Goal: Task Accomplishment & Management: Complete application form

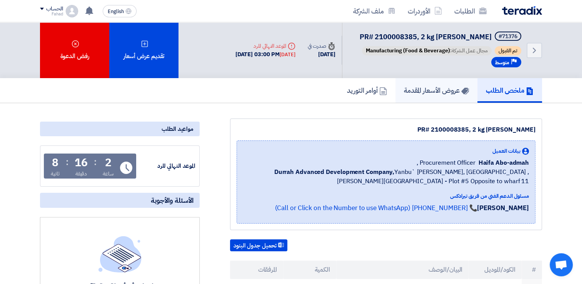
click at [430, 91] on h5 "عروض الأسعار المقدمة" at bounding box center [436, 90] width 65 height 9
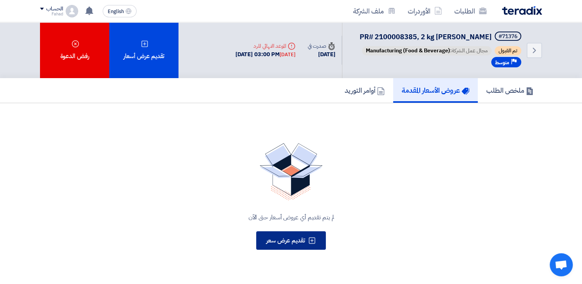
click at [293, 239] on span "تقديم عرض سعر" at bounding box center [285, 240] width 39 height 9
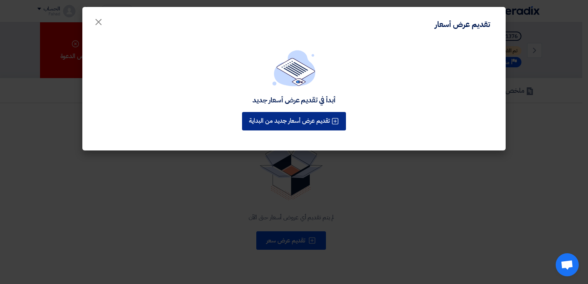
click at [317, 112] on button "تقديم عرض أسعار جديد من البداية" at bounding box center [294, 121] width 104 height 18
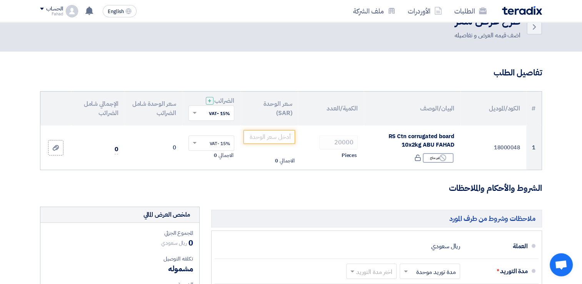
scroll to position [38, 0]
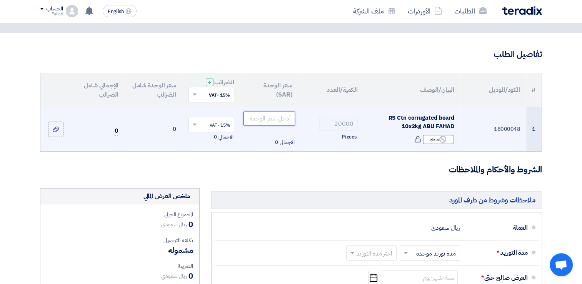
click at [268, 116] on input "number" at bounding box center [269, 119] width 52 height 14
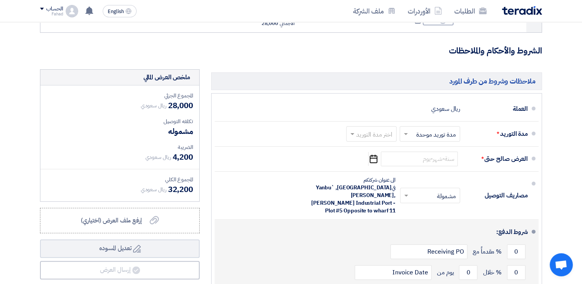
scroll to position [154, 0]
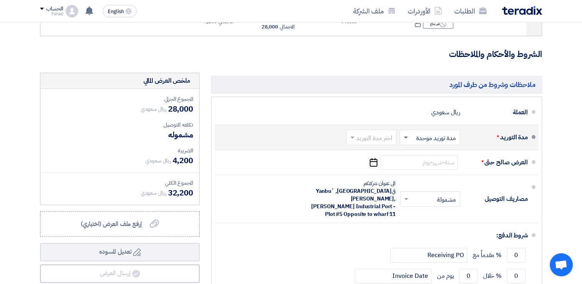
type input "1.40"
click at [405, 137] on span at bounding box center [406, 138] width 4 height 3
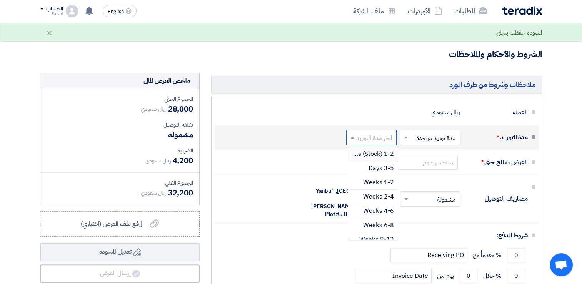
click at [350, 136] on span at bounding box center [352, 137] width 10 height 8
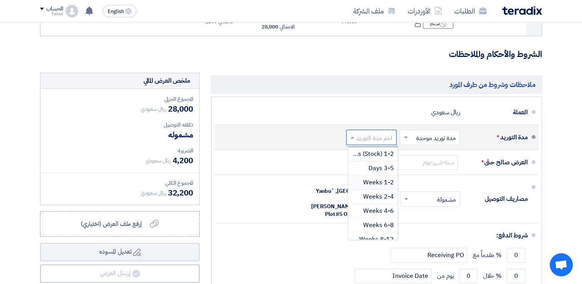
click at [383, 184] on span "1-2 Weeks" at bounding box center [378, 182] width 31 height 9
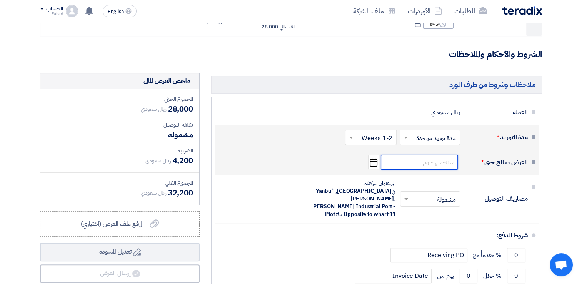
click at [439, 162] on input at bounding box center [419, 162] width 77 height 15
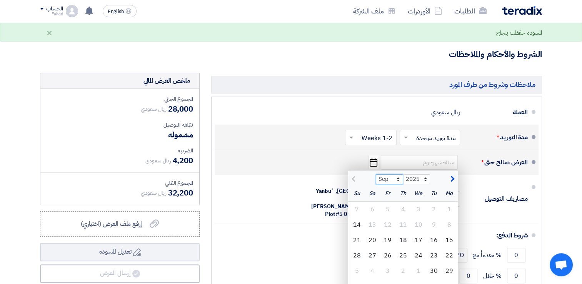
click at [398, 178] on select "Sep Oct Nov Dec" at bounding box center [389, 179] width 27 height 10
select select "12"
click at [376, 174] on select "Sep Oct Nov Dec" at bounding box center [389, 179] width 27 height 10
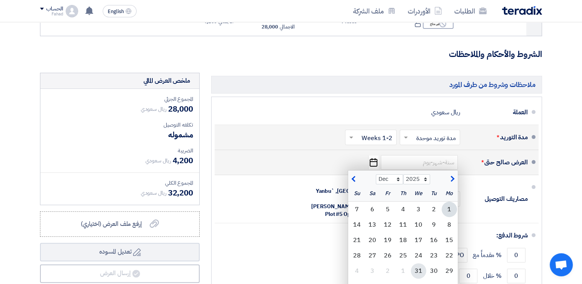
click at [418, 264] on div "31" at bounding box center [418, 270] width 15 height 15
type input "[DATE]"
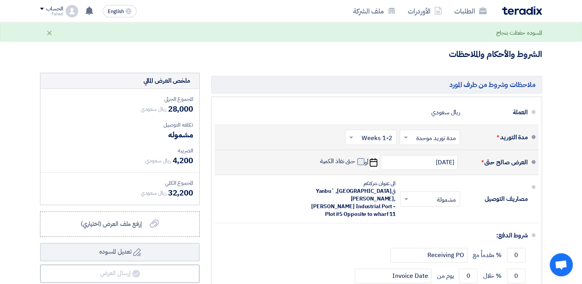
click at [361, 162] on span at bounding box center [360, 161] width 7 height 7
click at [355, 162] on input "حتى نفاذ الكمية" at bounding box center [336, 164] width 37 height 15
checkbox input "true"
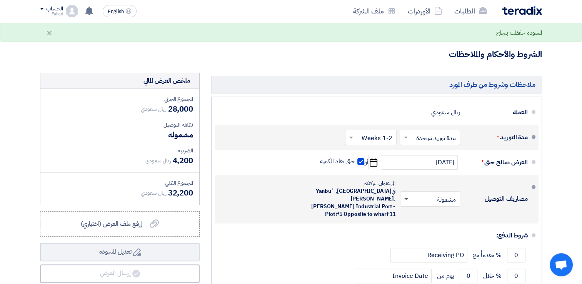
click at [407, 196] on span at bounding box center [405, 199] width 10 height 8
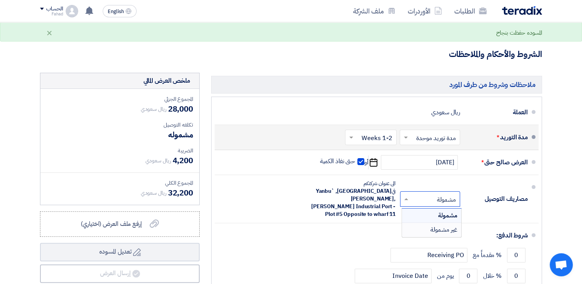
click at [553, 185] on section "تفاصيل الطلب # الكود/الموديل البيان/الوصف الكمية/العدد سعر الوحدة (SAR) الضرائب…" at bounding box center [291, 144] width 582 height 453
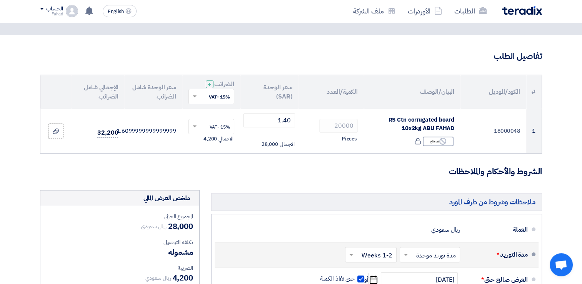
scroll to position [33, 0]
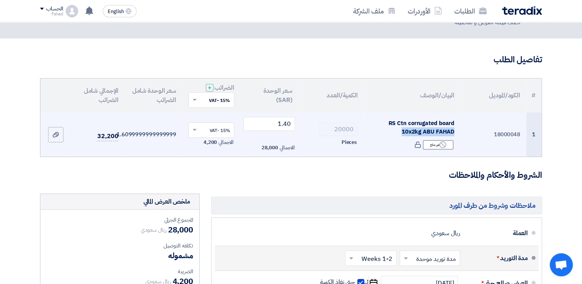
drag, startPoint x: 401, startPoint y: 132, endPoint x: 456, endPoint y: 130, distance: 55.0
click at [456, 130] on td "RS Ctn corrugated board 10x2kg ABU FAHAD Reject غير متاح" at bounding box center [412, 134] width 97 height 45
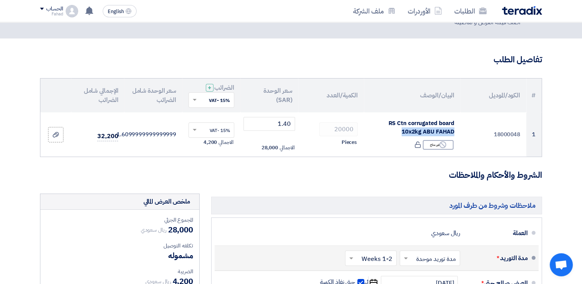
copy span "10x2kg [PERSON_NAME]"
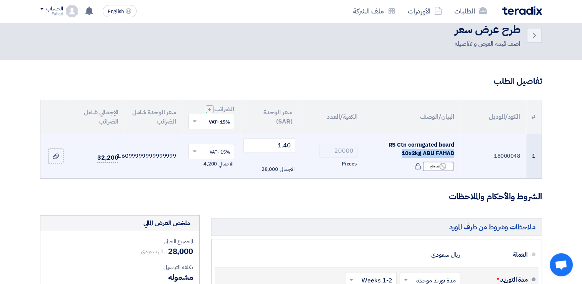
scroll to position [0, 0]
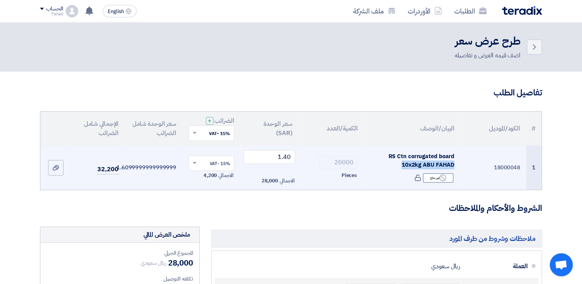
drag, startPoint x: 493, startPoint y: 167, endPoint x: 524, endPoint y: 167, distance: 31.5
click at [524, 167] on td "18000048" at bounding box center [493, 167] width 66 height 45
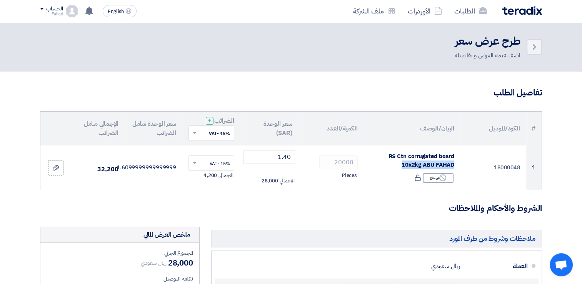
copy td "18000048"
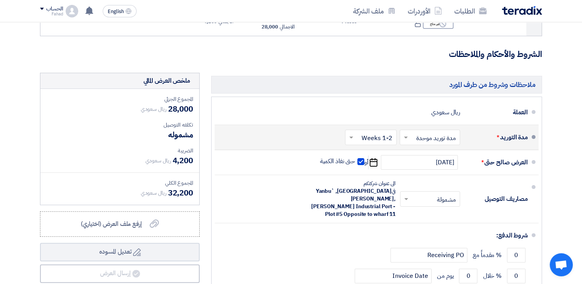
scroll to position [154, 0]
drag, startPoint x: 191, startPoint y: 192, endPoint x: 168, endPoint y: 193, distance: 22.4
click at [168, 193] on span "32,200" at bounding box center [180, 193] width 25 height 12
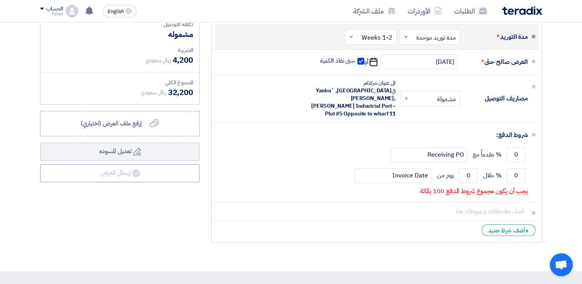
scroll to position [269, 0]
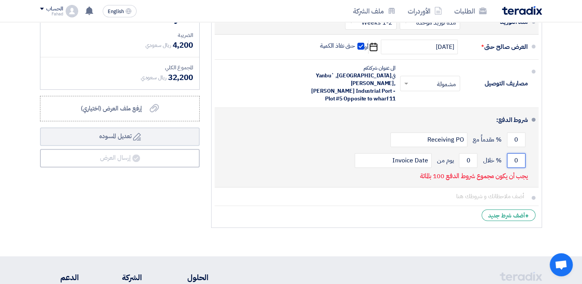
click at [517, 153] on input "0" at bounding box center [516, 160] width 18 height 15
click at [469, 153] on input "0" at bounding box center [468, 160] width 18 height 15
type input "30"
click at [416, 155] on input "Invoice Date" at bounding box center [393, 160] width 77 height 15
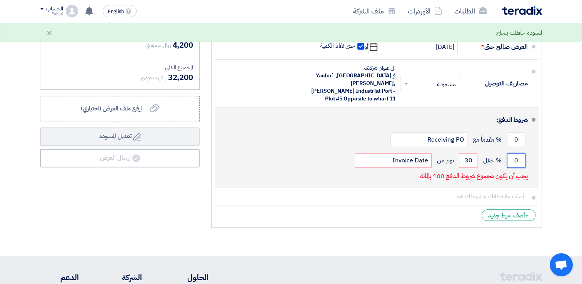
click at [515, 153] on input "0" at bounding box center [516, 160] width 18 height 15
type input "32200"
click at [287, 166] on div "شروط الدفع: 0 % مقدماً مع Receiving PO 32200 % خلال 30" at bounding box center [374, 147] width 307 height 73
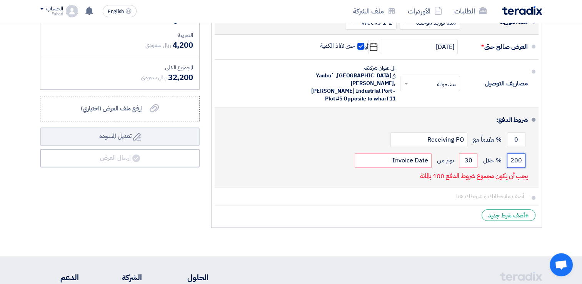
click at [520, 153] on input "32200" at bounding box center [516, 160] width 18 height 15
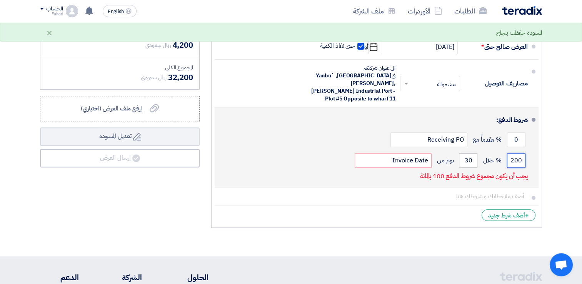
scroll to position [0, -7]
drag, startPoint x: 520, startPoint y: 152, endPoint x: 462, endPoint y: 156, distance: 59.0
click at [462, 156] on div "32200 % خلال 30 يوم من Invoice Date" at bounding box center [374, 160] width 307 height 21
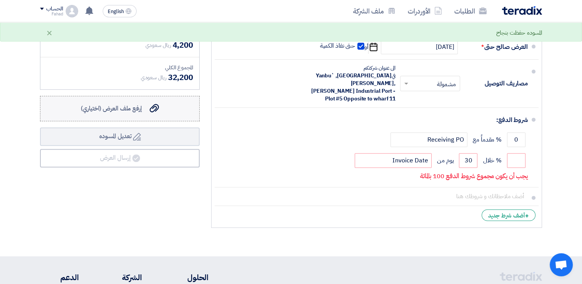
click at [110, 106] on span "إرفع ملف العرض (اختياري)" at bounding box center [111, 108] width 61 height 9
click at [0, 0] on input "إرفع ملف العرض (اختياري) إرفع ملف العرض (اختياري)" at bounding box center [0, 0] width 0 height 0
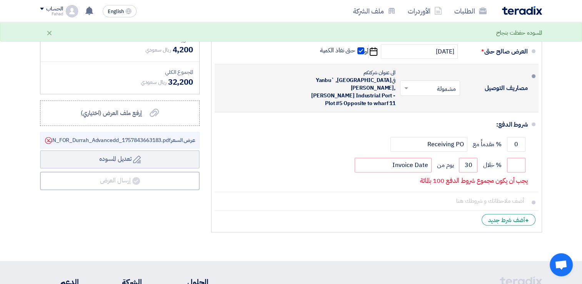
scroll to position [269, 0]
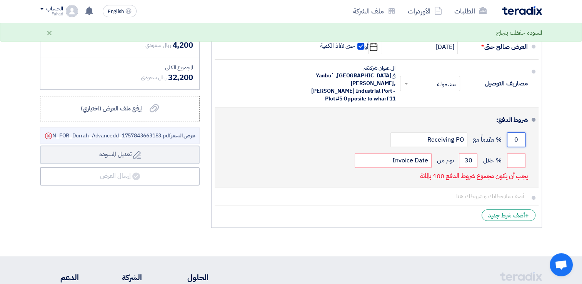
click at [518, 132] on input "0" at bounding box center [516, 139] width 18 height 15
click at [461, 132] on input "Receiving PO" at bounding box center [428, 139] width 77 height 15
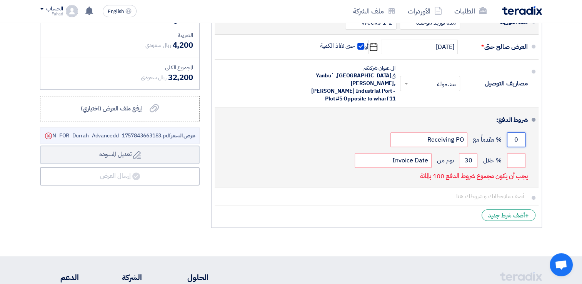
drag, startPoint x: 513, startPoint y: 131, endPoint x: 524, endPoint y: 131, distance: 10.8
click at [524, 132] on input "0" at bounding box center [516, 139] width 18 height 15
click at [513, 155] on input "number" at bounding box center [516, 160] width 18 height 15
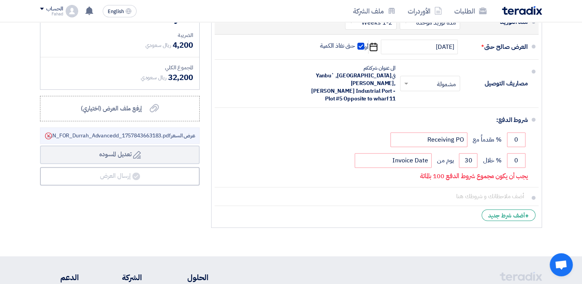
click at [192, 207] on div "ملخص [PERSON_NAME] المجموع الجزئي ريال سعودي 28,000 تكلفه التوصيل" at bounding box center [119, 94] width 171 height 274
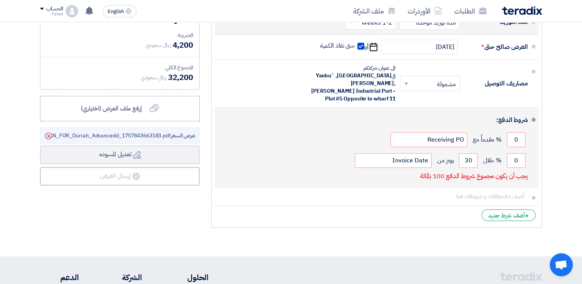
click at [486, 172] on p "يجب أن يكون مجموع شروط الدفع 100 بالمائة" at bounding box center [474, 176] width 108 height 8
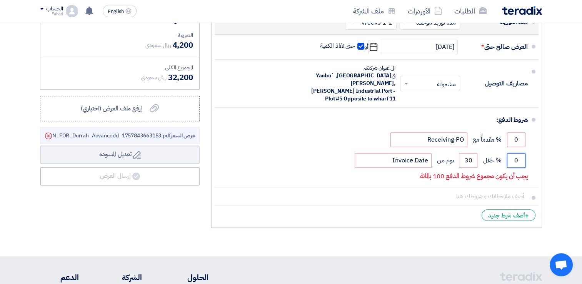
drag, startPoint x: 513, startPoint y: 155, endPoint x: 556, endPoint y: 148, distance: 43.5
click at [556, 148] on section "تفاصيل الطلب # الكود/الموديل البيان/الوصف الكمية/العدد سعر الوحدة (SAR) الضرائب…" at bounding box center [291, 28] width 582 height 453
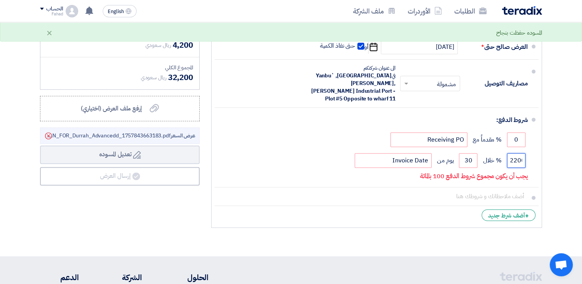
scroll to position [0, -7]
type input "32200"
click at [40, 145] on button "Draft تعديل المسوده" at bounding box center [120, 154] width 160 height 18
click at [420, 223] on section "تفاصيل الطلب # الكود/الموديل البيان/الوصف الكمية/العدد سعر الوحدة (SAR) الضرائب…" at bounding box center [291, 28] width 582 height 453
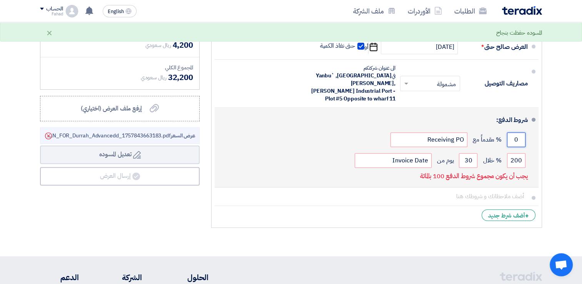
drag, startPoint x: 515, startPoint y: 131, endPoint x: 532, endPoint y: 129, distance: 17.4
click at [532, 129] on li "شروط الدفع: 0 % مقدماً مع Receiving PO 32200 % خلال 30 Invoice Date" at bounding box center [377, 148] width 324 height 80
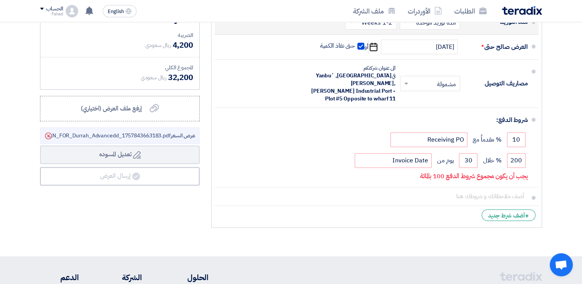
click at [174, 206] on div "ملخص [PERSON_NAME] المجموع الجزئي ريال سعودي 28,000 تكلفه التوصيل" at bounding box center [119, 94] width 171 height 274
drag, startPoint x: 512, startPoint y: 132, endPoint x: 549, endPoint y: 130, distance: 37.0
click at [549, 130] on section "تفاصيل الطلب # الكود/الموديل البيان/الوصف الكمية/العدد سعر الوحدة (SAR) الضرائب…" at bounding box center [291, 28] width 582 height 453
type input "100"
click at [40, 145] on button "Draft تعديل المسوده" at bounding box center [120, 154] width 160 height 18
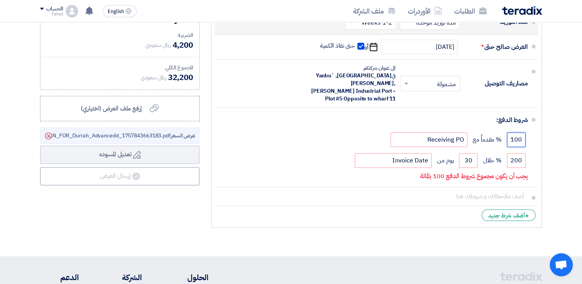
drag, startPoint x: 510, startPoint y: 131, endPoint x: 565, endPoint y: 131, distance: 55.4
click at [565, 131] on section "تفاصيل الطلب # الكود/الموديل البيان/الوصف الكمية/العدد سعر الوحدة (SAR) الضرائب…" at bounding box center [291, 28] width 582 height 453
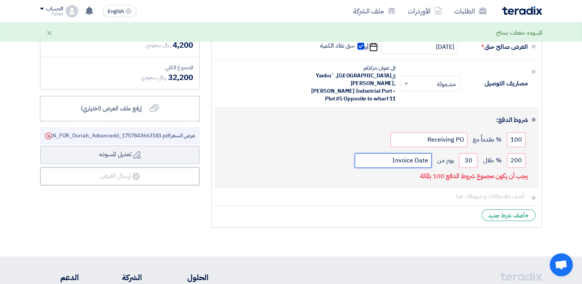
click at [423, 154] on input "Invoice Date" at bounding box center [393, 160] width 77 height 15
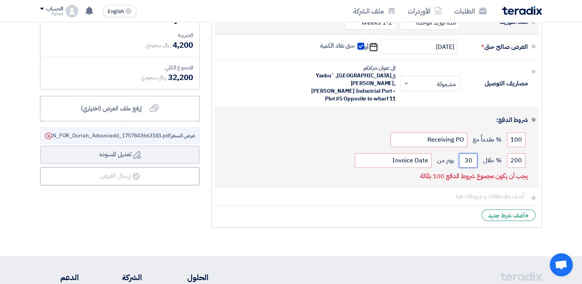
click at [463, 153] on input "30" at bounding box center [468, 160] width 18 height 15
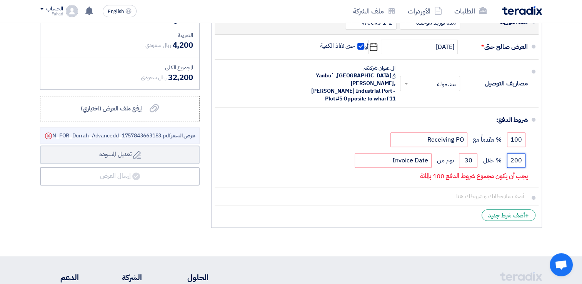
drag, startPoint x: 511, startPoint y: 150, endPoint x: 564, endPoint y: 147, distance: 53.1
click at [564, 147] on section "تفاصيل الطلب # الكود/الموديل البيان/الوصف الكمية/العدد سعر الوحدة (SAR) الضرائب…" at bounding box center [291, 28] width 582 height 453
type input "32"
drag, startPoint x: 511, startPoint y: 149, endPoint x: 577, endPoint y: 159, distance: 66.9
click at [577, 159] on section "تفاصيل الطلب # الكود/الموديل البيان/الوصف الكمية/العدد سعر الوحدة (SAR) الضرائب…" at bounding box center [291, 28] width 582 height 453
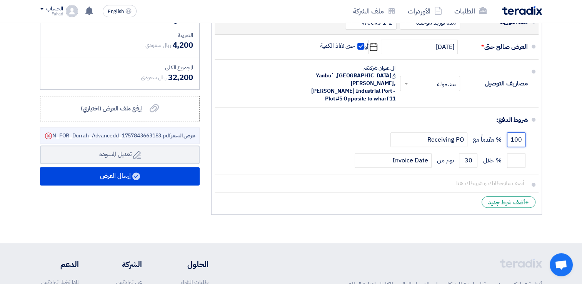
drag, startPoint x: 509, startPoint y: 130, endPoint x: 563, endPoint y: 132, distance: 53.9
click at [563, 132] on section "تفاصيل الطلب # الكود/الموديل البيان/الوصف الكمية/العدد سعر الوحدة (SAR) الضرائب…" at bounding box center [291, 22] width 582 height 440
type input "0"
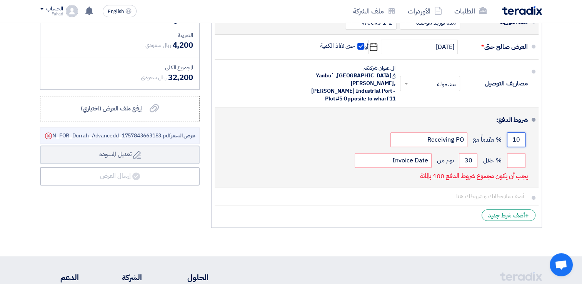
type input "100"
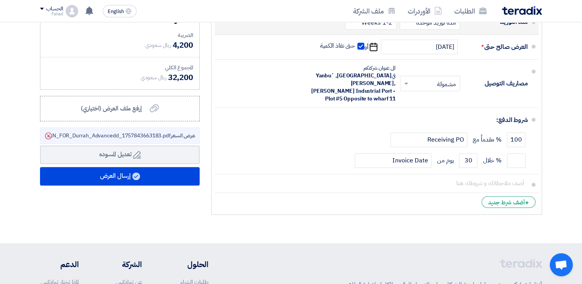
click at [143, 202] on div "ملخص [PERSON_NAME] المجموع الجزئي ريال سعودي 28,000 تكلفه التوصيل" at bounding box center [119, 87] width 171 height 261
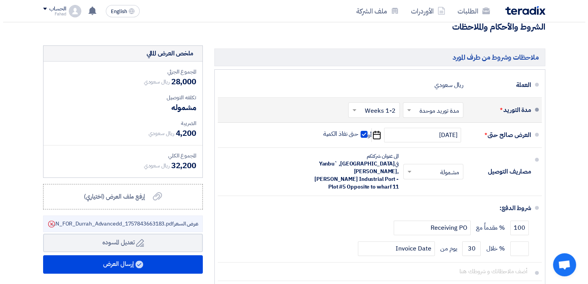
scroll to position [192, 0]
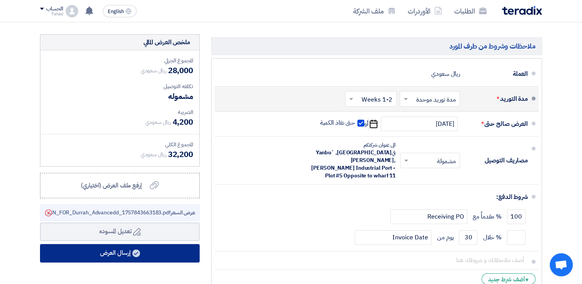
click at [112, 249] on button "إرسال العرض" at bounding box center [120, 253] width 160 height 18
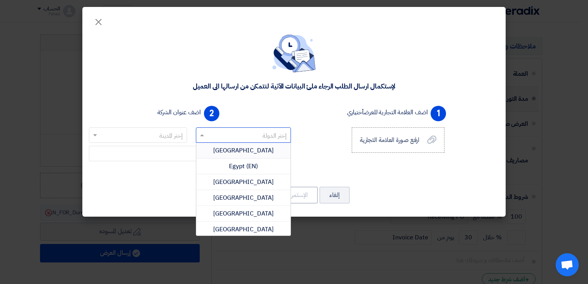
click at [200, 133] on span at bounding box center [201, 134] width 10 height 9
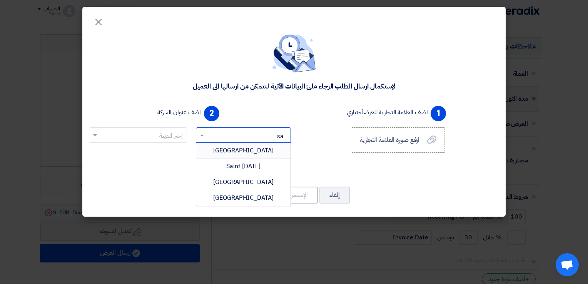
type input "sau"
click at [242, 152] on span "[GEOGRAPHIC_DATA]" at bounding box center [243, 150] width 60 height 9
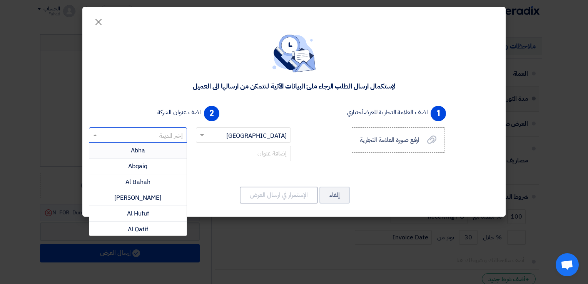
click at [128, 136] on input "text" at bounding box center [142, 135] width 83 height 13
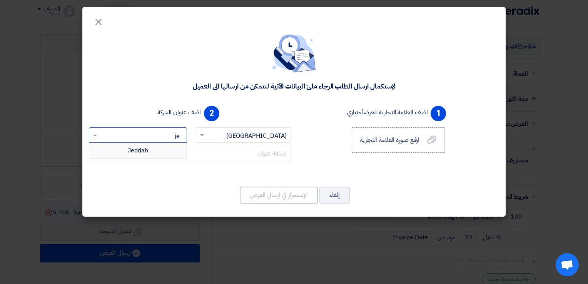
type input "jed"
click at [132, 150] on span "Jeddah" at bounding box center [138, 150] width 20 height 9
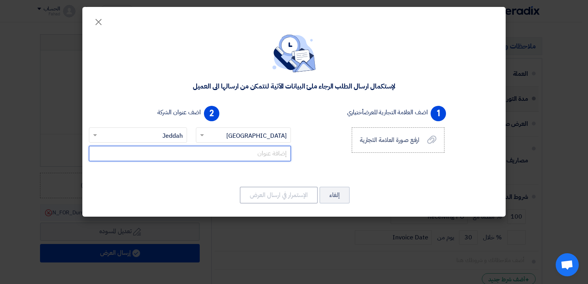
click at [227, 153] on input "text" at bounding box center [190, 153] width 202 height 15
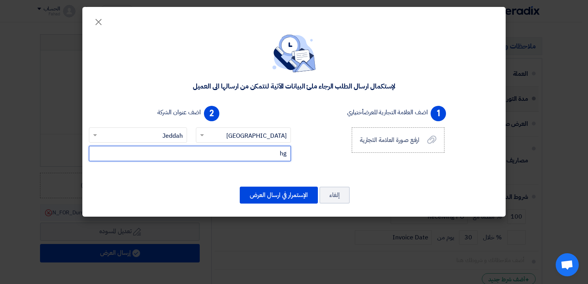
type input "h"
type input "الصناعية الثالثة"
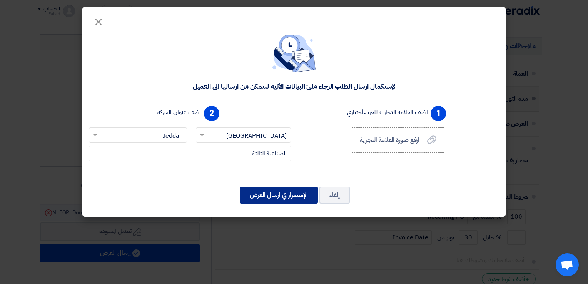
click at [287, 190] on button "الإستمرار في ارسال العرض" at bounding box center [279, 195] width 78 height 17
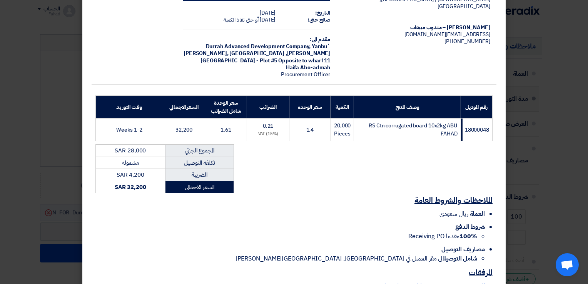
scroll to position [89, 0]
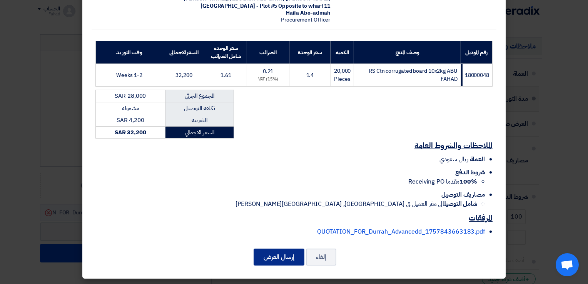
click at [280, 253] on button "إرسال العرض" at bounding box center [278, 256] width 51 height 17
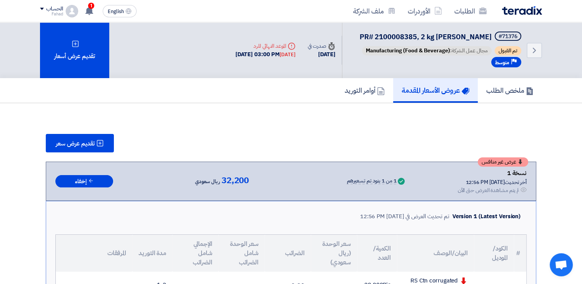
click at [421, 92] on h5 "عروض الأسعار المقدمة" at bounding box center [436, 90] width 68 height 9
click at [498, 89] on h5 "ملخص الطلب" at bounding box center [509, 90] width 47 height 9
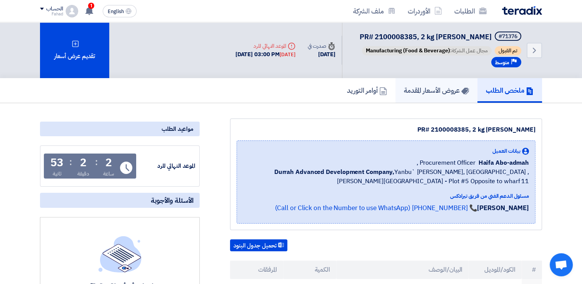
click at [404, 90] on h5 "عروض الأسعار المقدمة" at bounding box center [436, 90] width 65 height 9
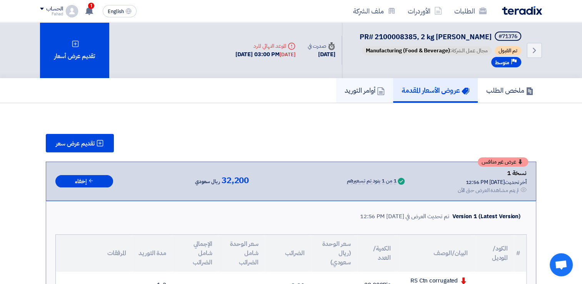
click at [362, 88] on h5 "أوامر التوريد" at bounding box center [365, 90] width 40 height 9
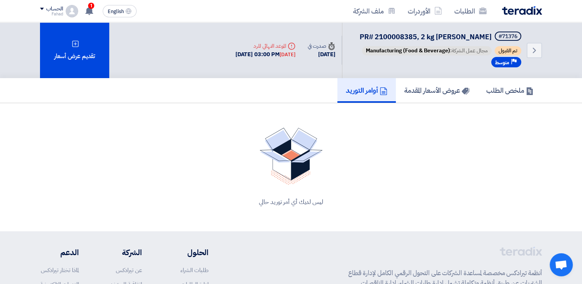
click at [523, 11] on img at bounding box center [522, 10] width 40 height 9
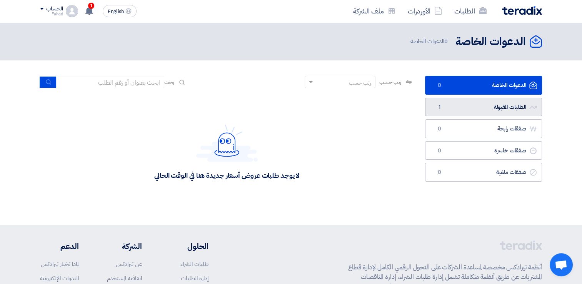
click at [457, 103] on link "الطلبات المقبولة الطلبات المقبولة 1" at bounding box center [483, 107] width 117 height 19
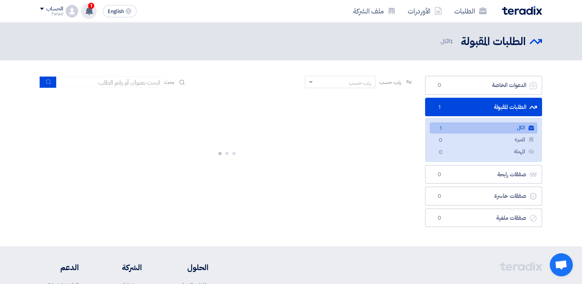
click at [86, 8] on icon at bounding box center [89, 11] width 8 height 8
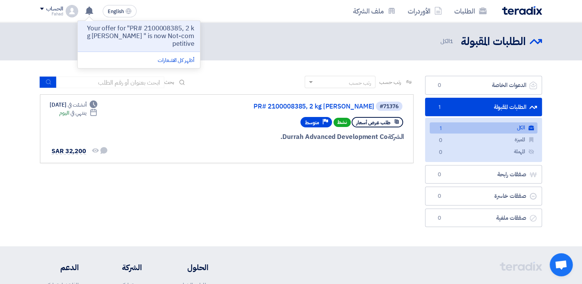
click at [334, 197] on div "رتب حسب رتب حسب بحث مجال الطلب مسؤول المشتريات نوع الطلب" at bounding box center [226, 153] width 385 height 155
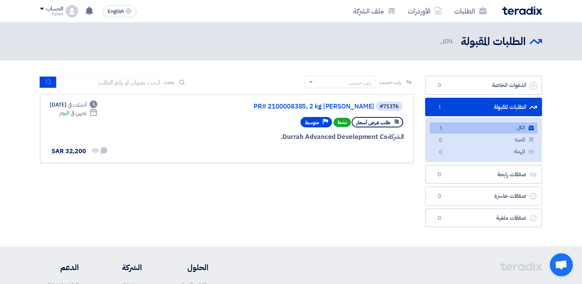
click at [509, 9] on img at bounding box center [522, 10] width 40 height 9
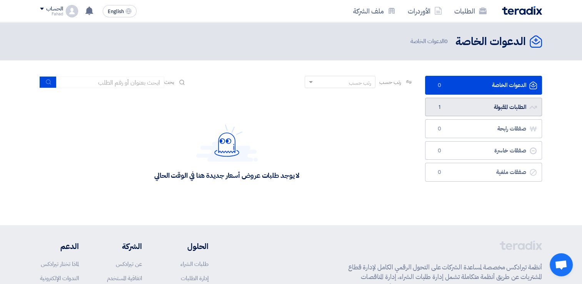
click at [473, 103] on link "الطلبات المقبولة الطلبات المقبولة 1" at bounding box center [483, 107] width 117 height 19
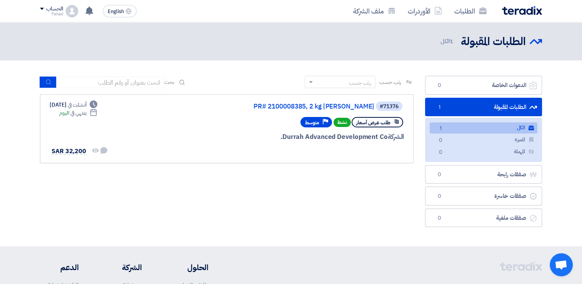
click at [517, 12] on img at bounding box center [522, 10] width 40 height 9
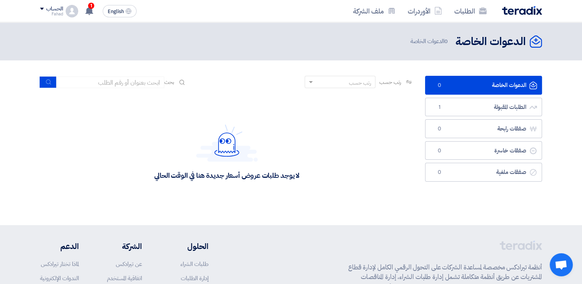
click at [522, 8] on img at bounding box center [522, 10] width 40 height 9
click at [471, 110] on link "الطلبات المقبولة الطلبات المقبولة 1" at bounding box center [483, 107] width 117 height 19
